Goal: Find specific page/section: Find specific page/section

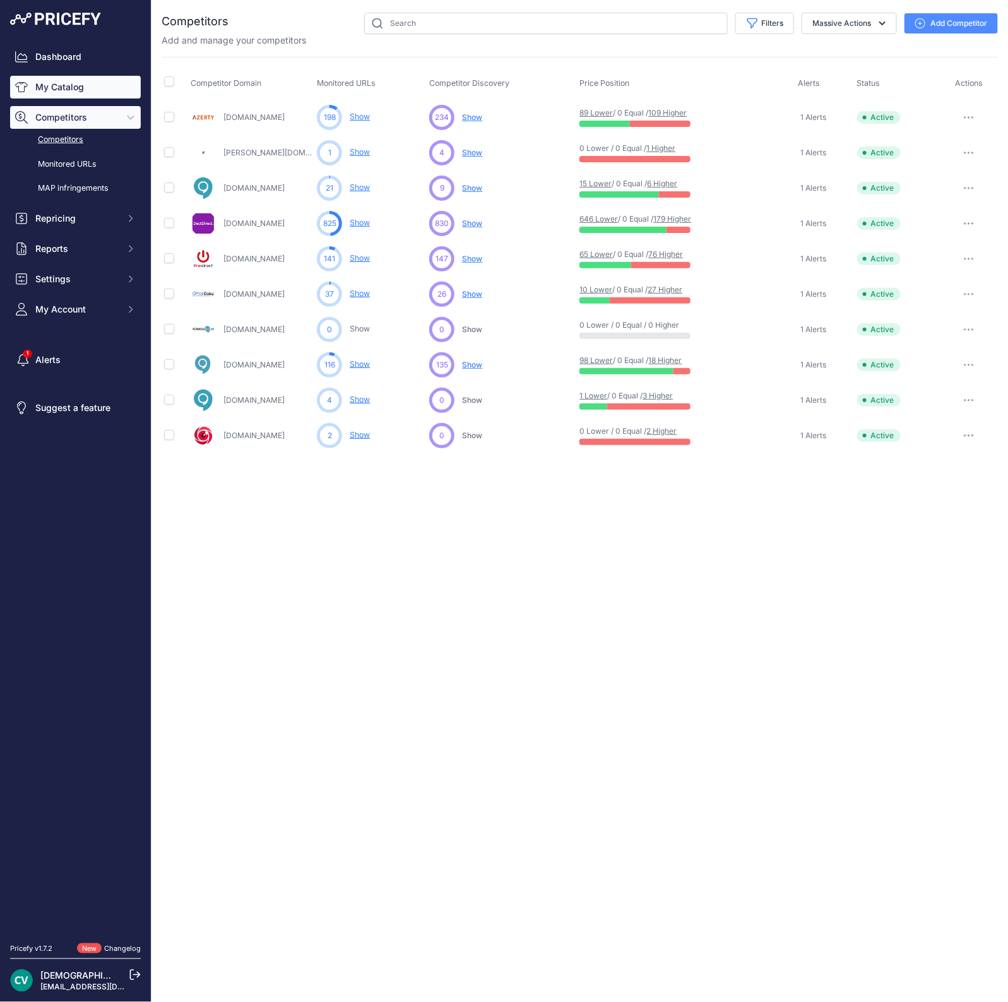
click at [61, 90] on link "My Catalog" at bounding box center [75, 87] width 131 height 23
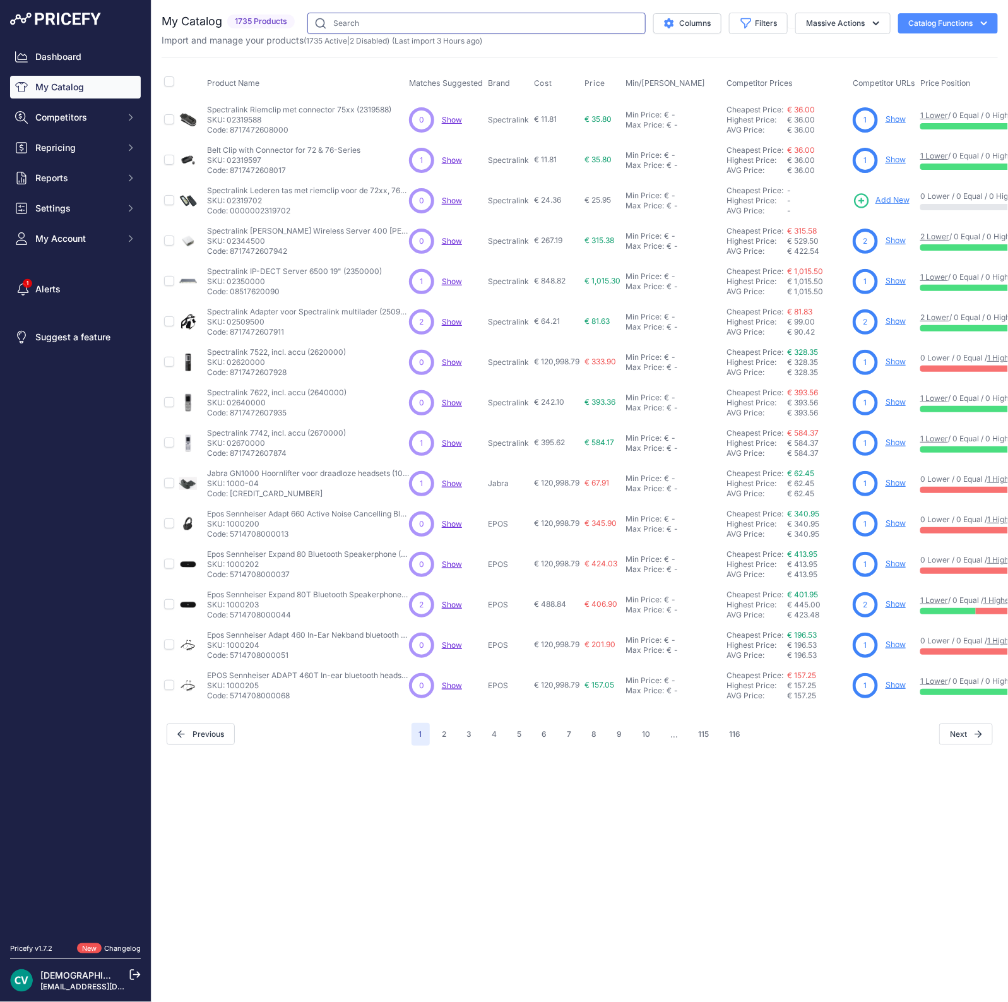
click at [391, 19] on input "text" at bounding box center [476, 23] width 338 height 21
type input "t54w"
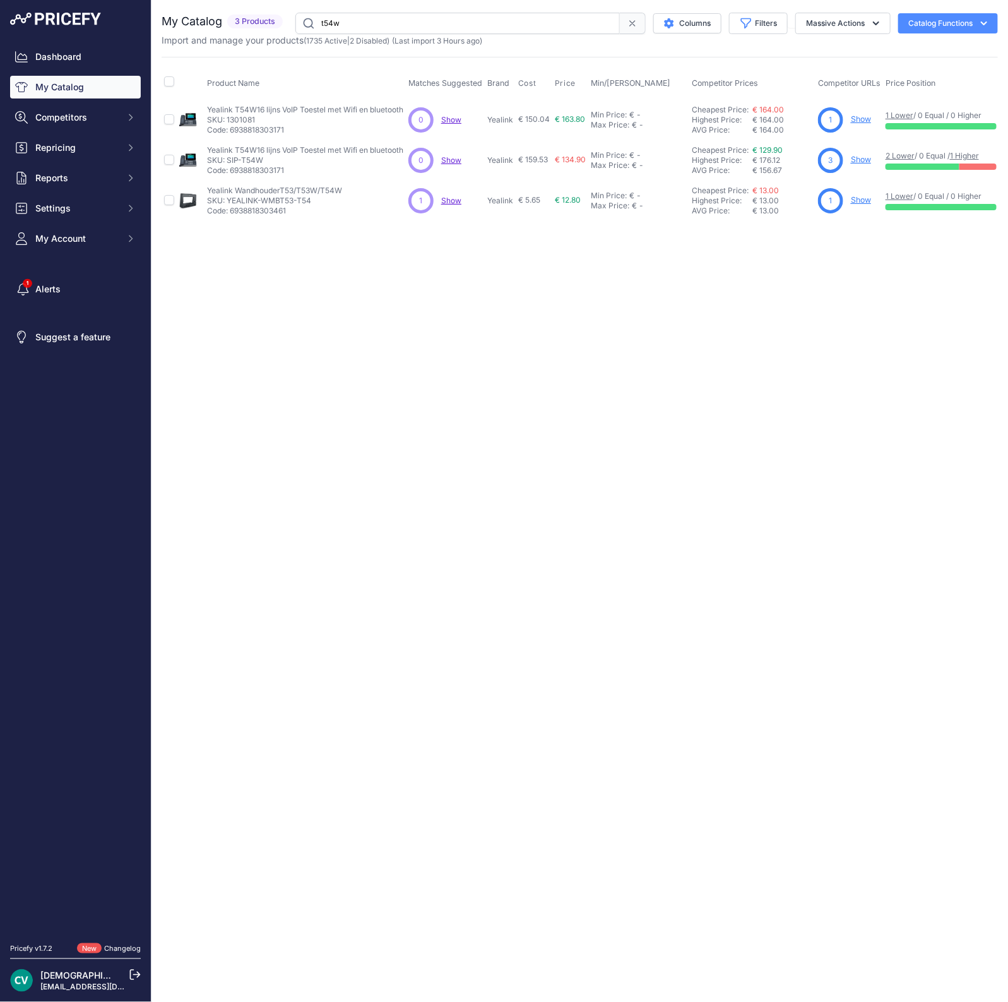
click at [856, 117] on link "Show" at bounding box center [861, 118] width 20 height 9
click at [856, 160] on link "Show" at bounding box center [861, 159] width 20 height 9
click at [864, 120] on link "Show" at bounding box center [861, 118] width 20 height 9
click at [865, 155] on link "Show" at bounding box center [861, 159] width 20 height 9
